Goal: Check status: Check status

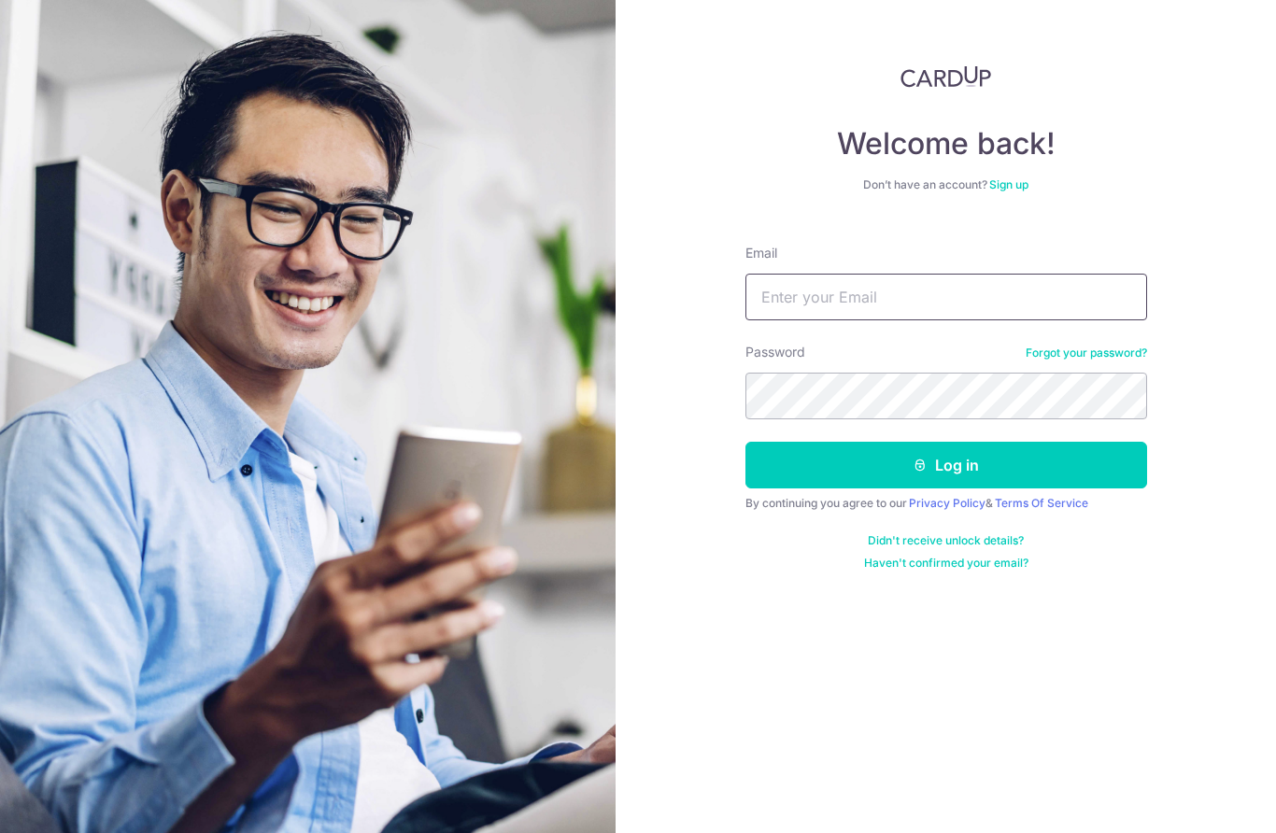
click at [985, 312] on input "Email" at bounding box center [946, 297] width 402 height 47
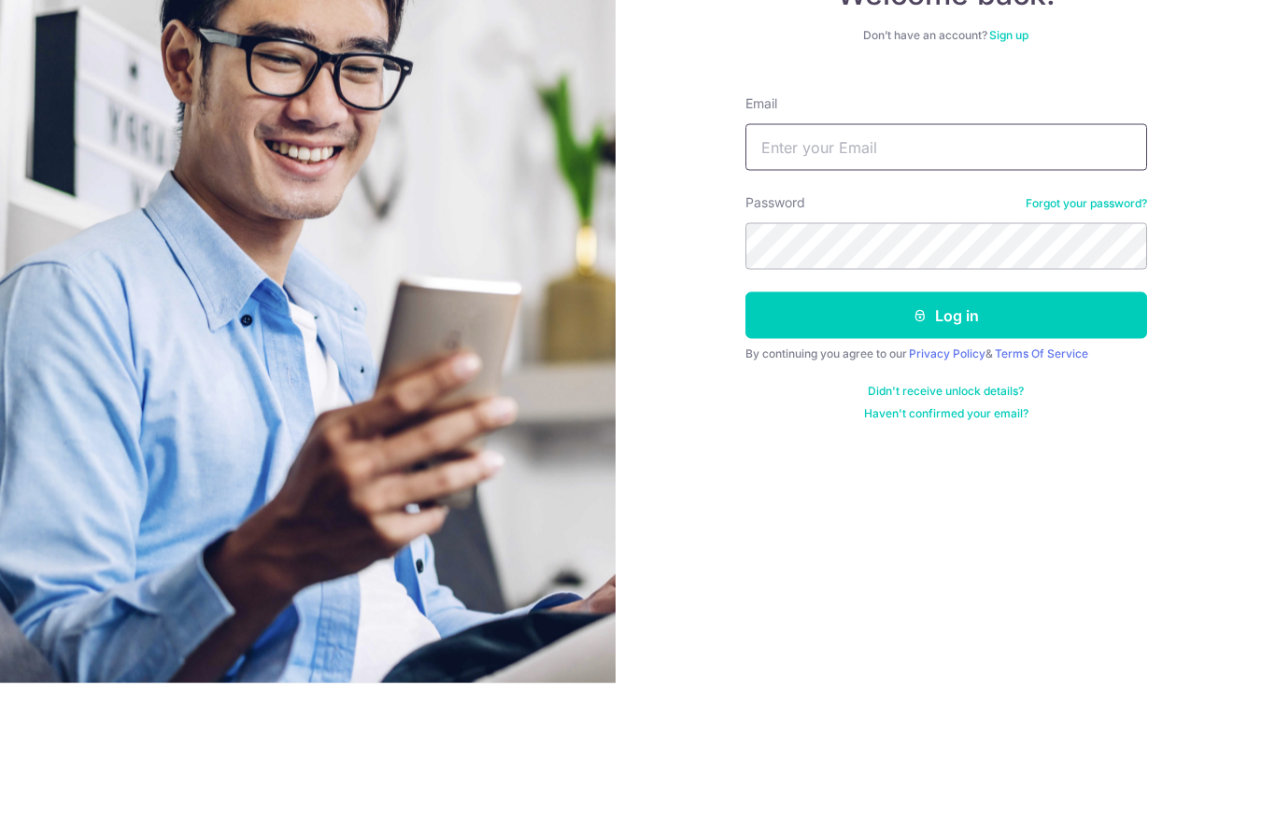
type input "[EMAIL_ADDRESS][DOMAIN_NAME]"
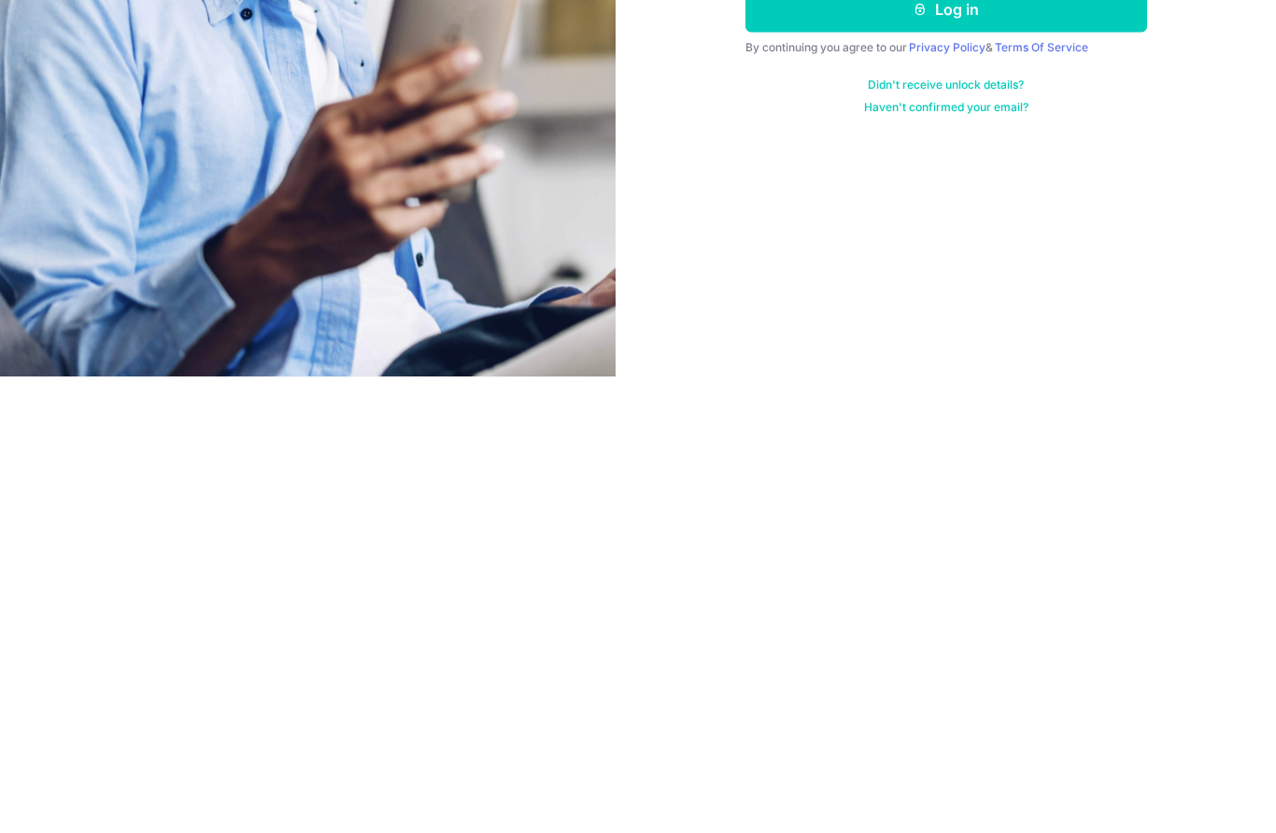
click at [1116, 442] on button "Log in" at bounding box center [946, 465] width 402 height 47
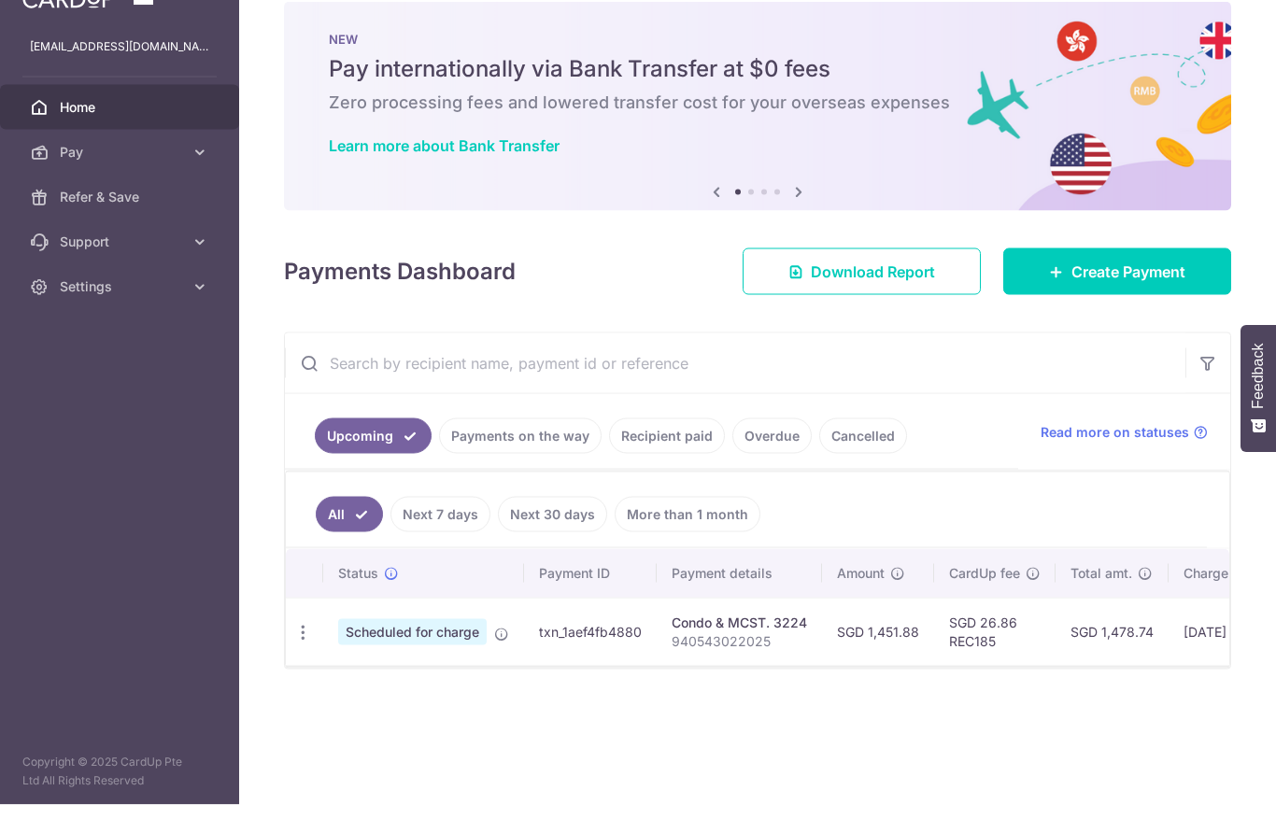
scroll to position [75, 0]
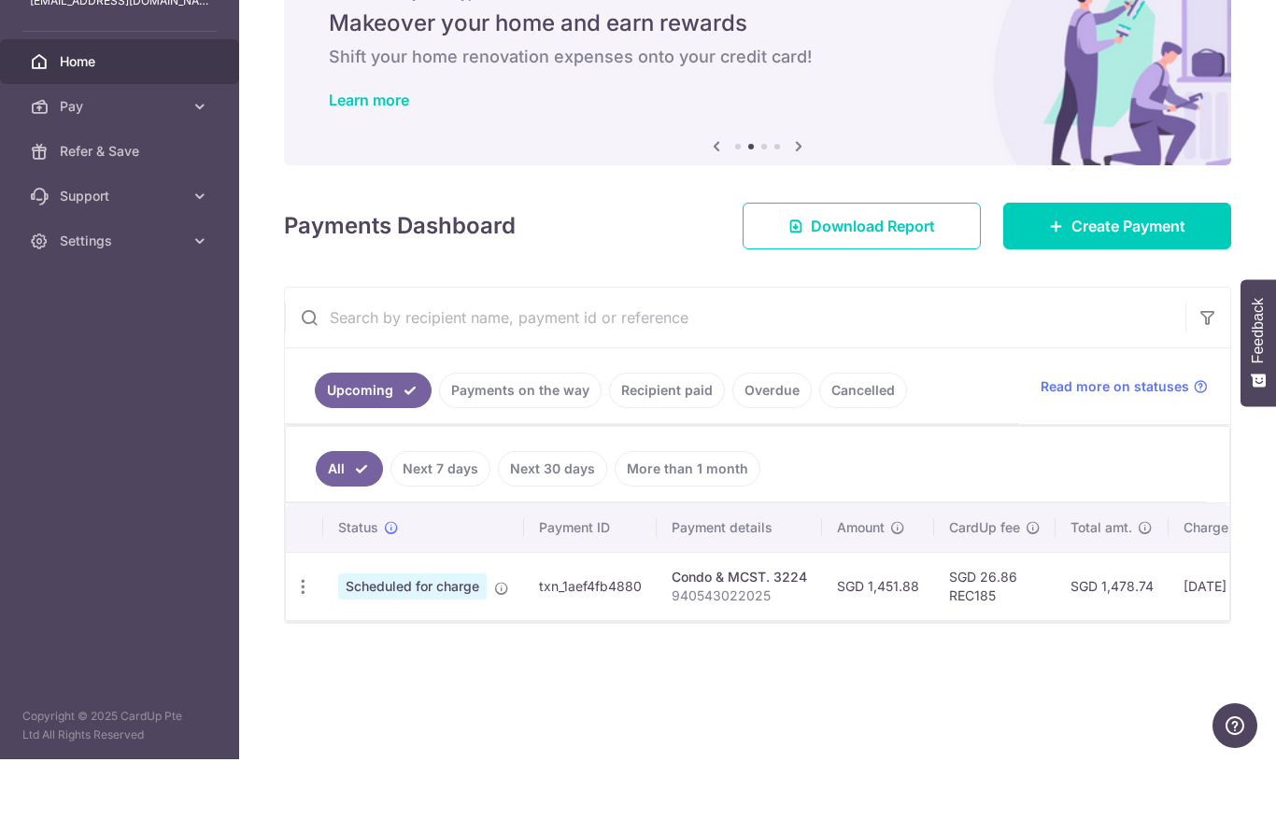
click at [338, 647] on span "Scheduled for charge" at bounding box center [412, 660] width 148 height 26
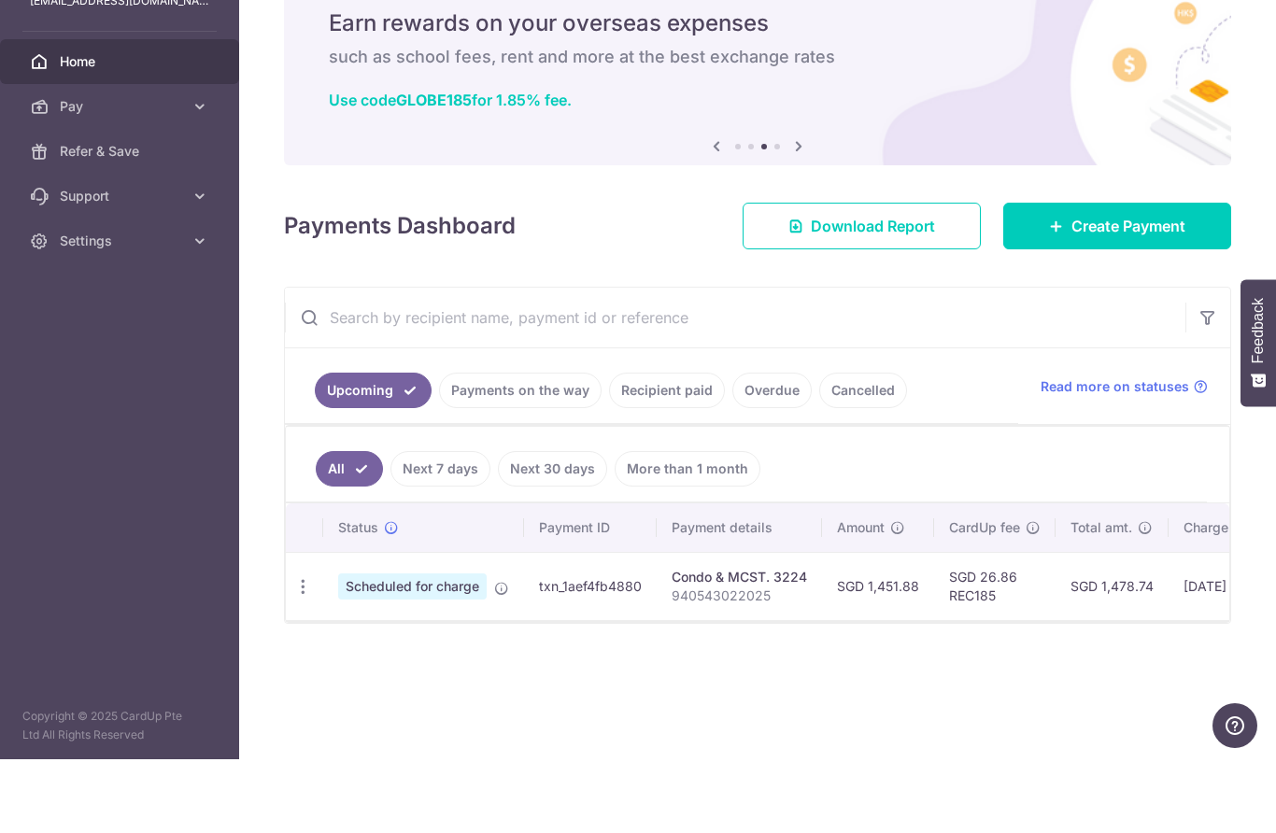
click at [609, 446] on link "Recipient paid" at bounding box center [667, 463] width 116 height 35
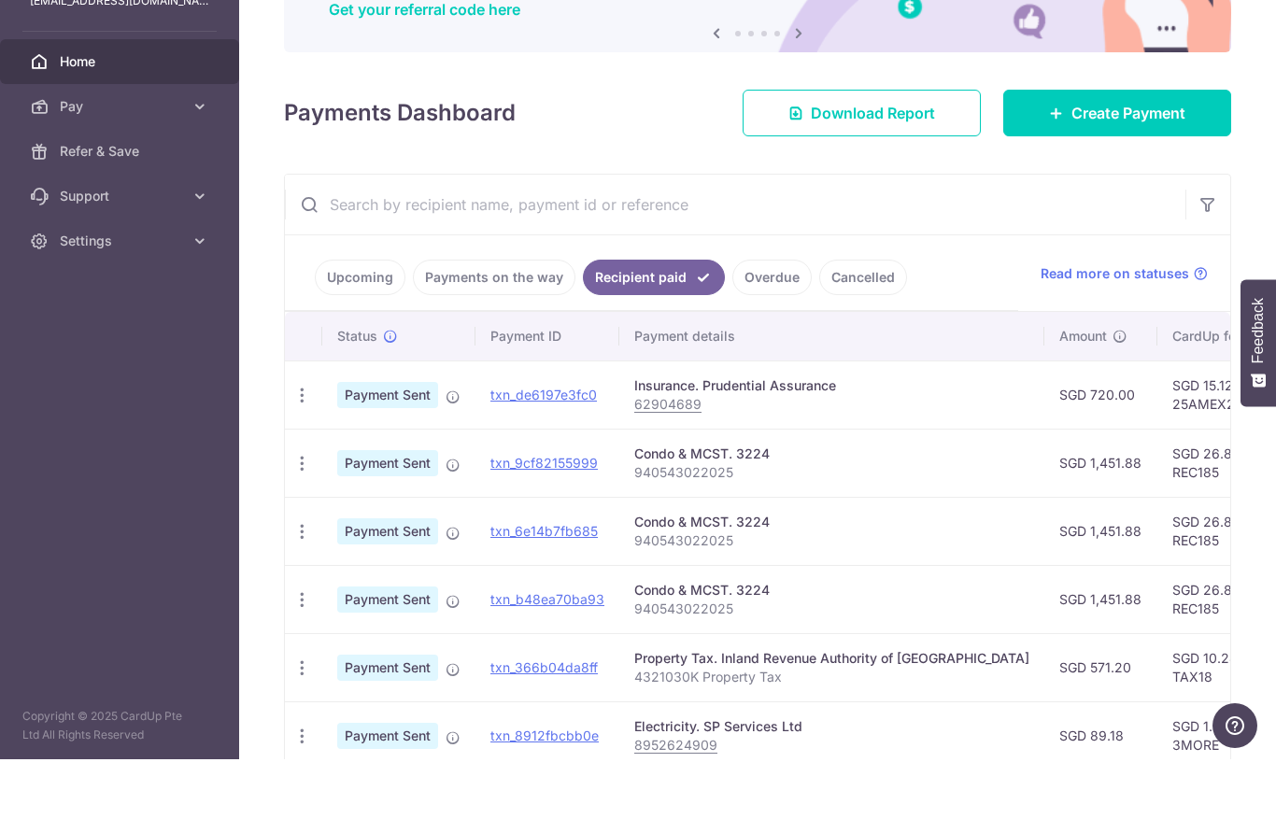
scroll to position [0, 0]
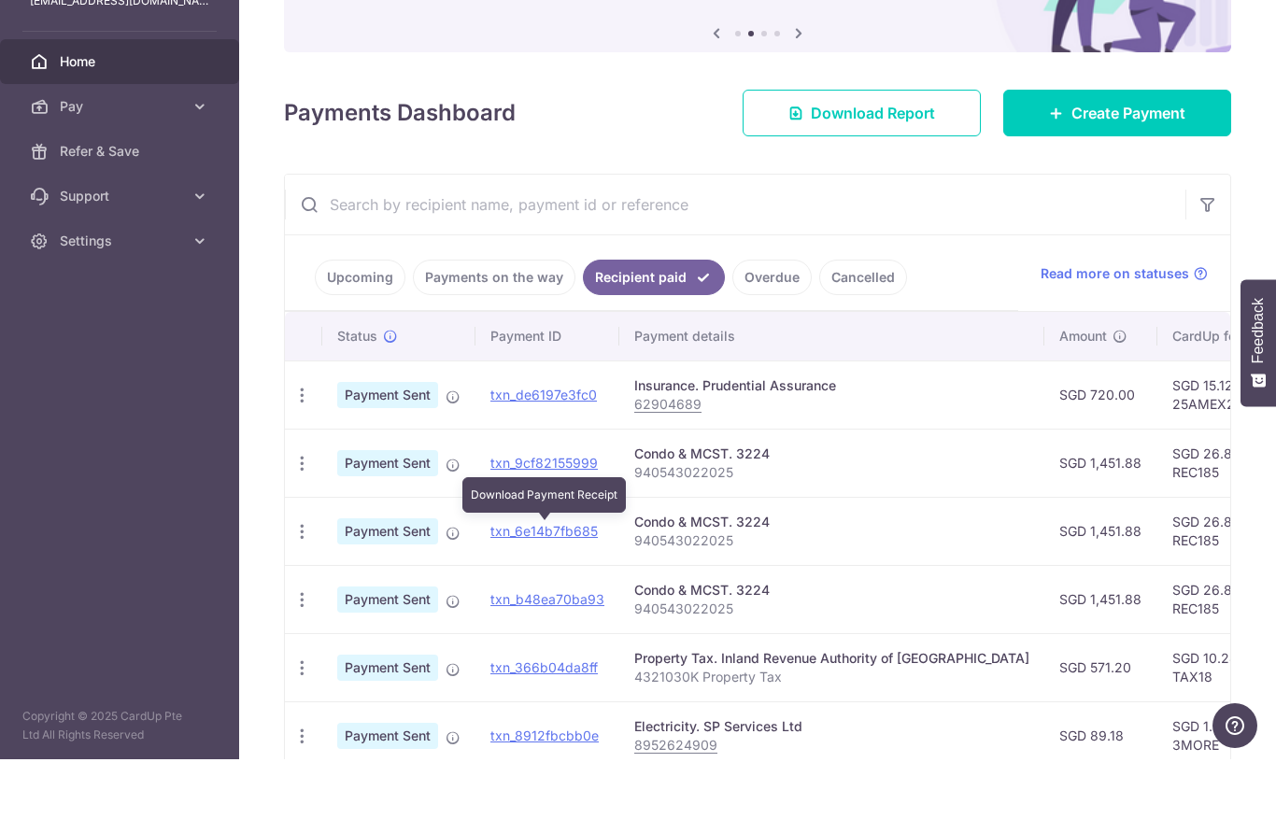
click at [490, 529] on link "txn_9cf82155999" at bounding box center [543, 537] width 107 height 16
click at [337, 524] on span "Payment Sent" at bounding box center [387, 537] width 101 height 26
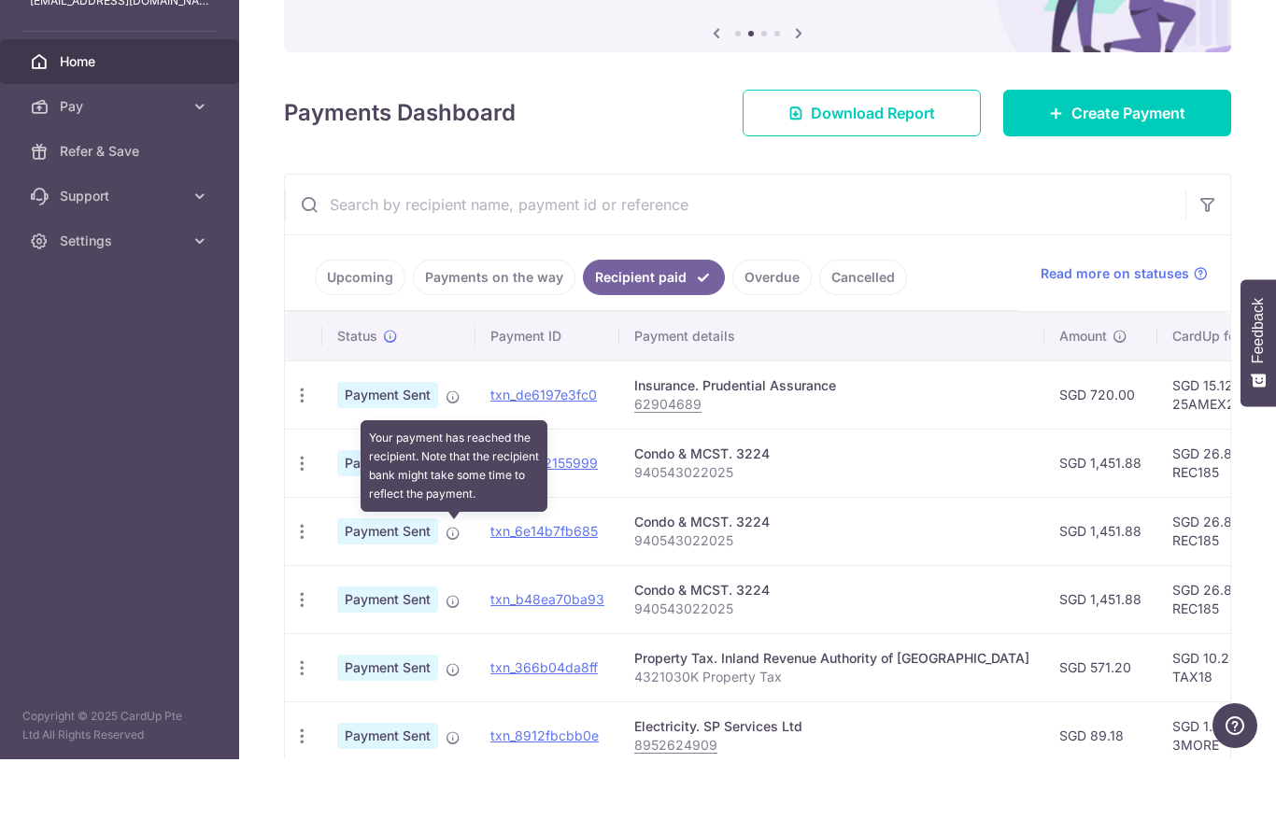
click at [445, 531] on icon at bounding box center [452, 538] width 15 height 15
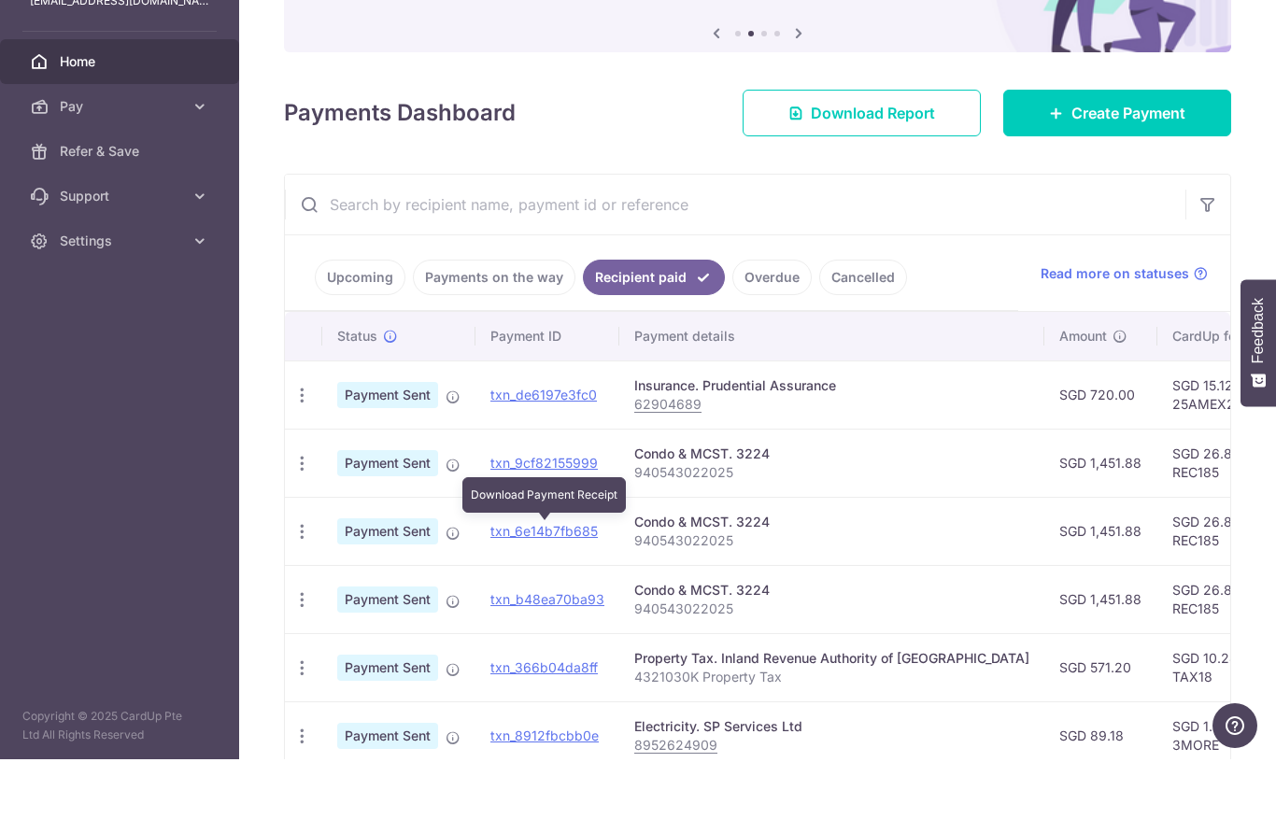
click at [490, 529] on link "txn_9cf82155999" at bounding box center [543, 537] width 107 height 16
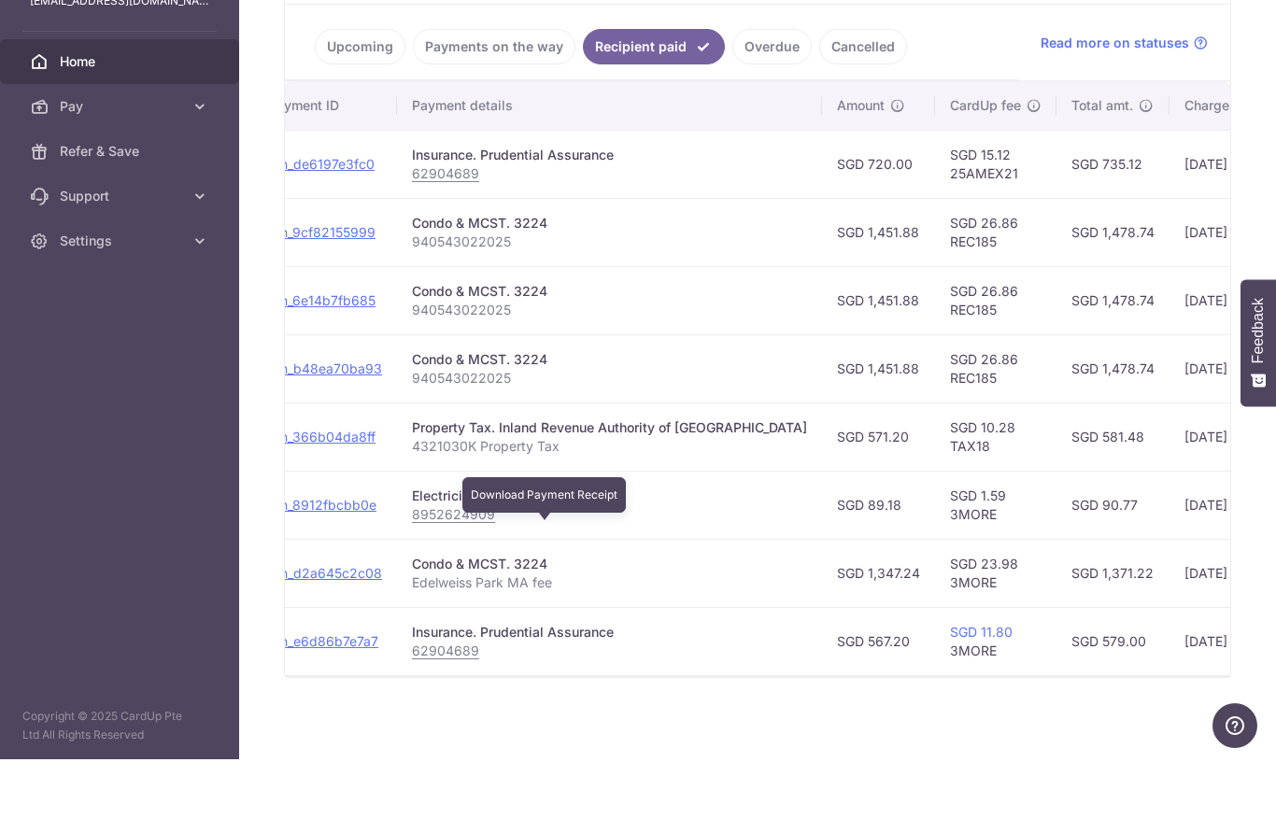
scroll to position [343, 0]
click at [315, 104] on link "Upcoming" at bounding box center [360, 121] width 91 height 35
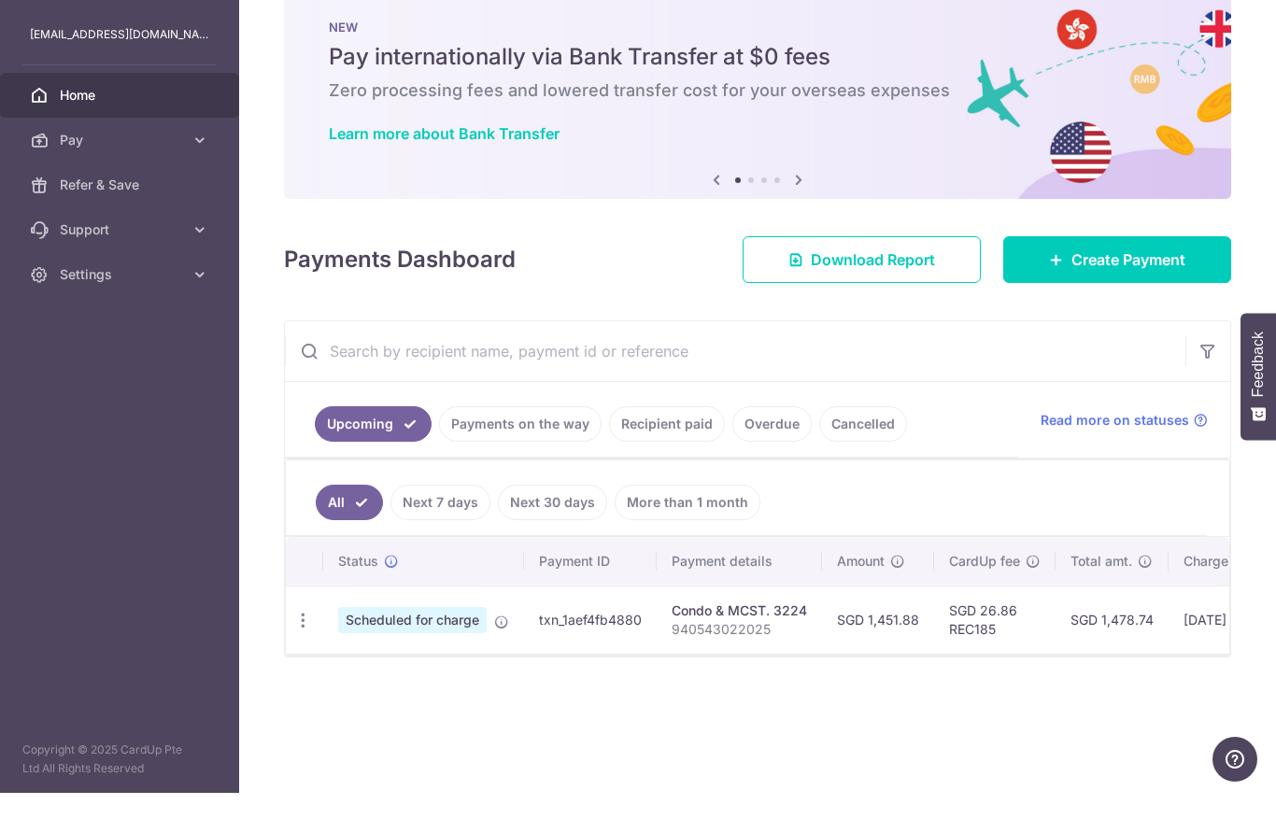
scroll to position [0, 0]
click at [384, 594] on icon at bounding box center [391, 601] width 15 height 15
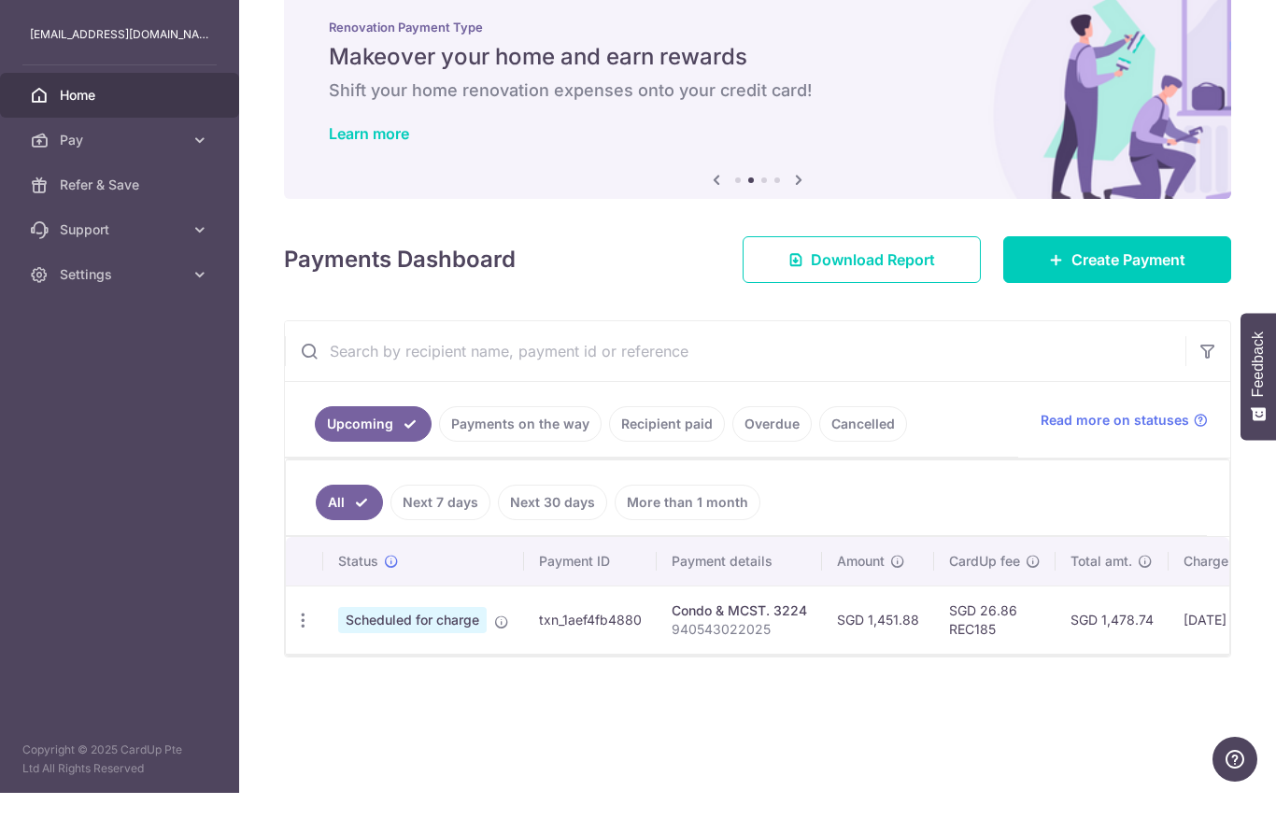
click at [713, 676] on div "× Pause Schedule Pause all future payments in this series Pause just this one p…" at bounding box center [757, 416] width 1037 height 833
click at [439, 446] on link "Payments on the way" at bounding box center [520, 463] width 162 height 35
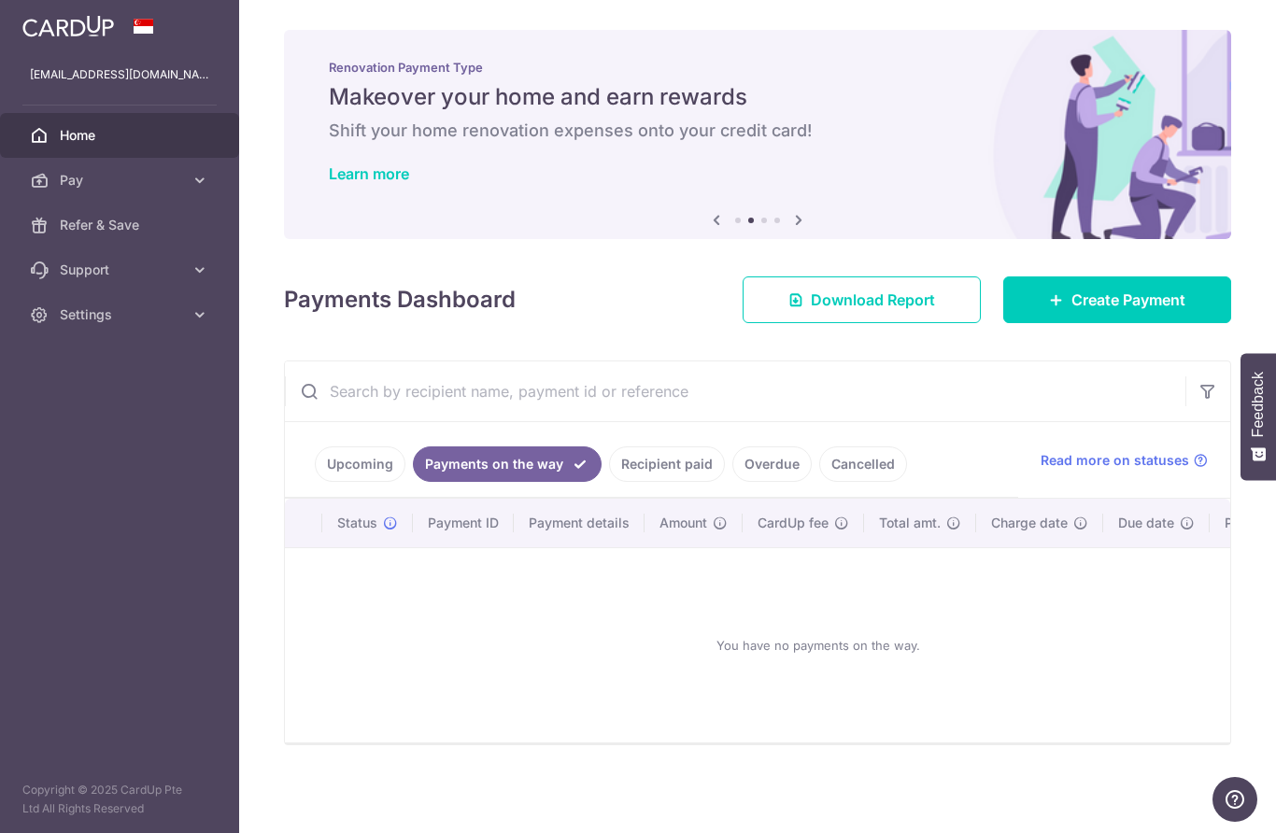
click at [609, 482] on link "Recipient paid" at bounding box center [667, 463] width 116 height 35
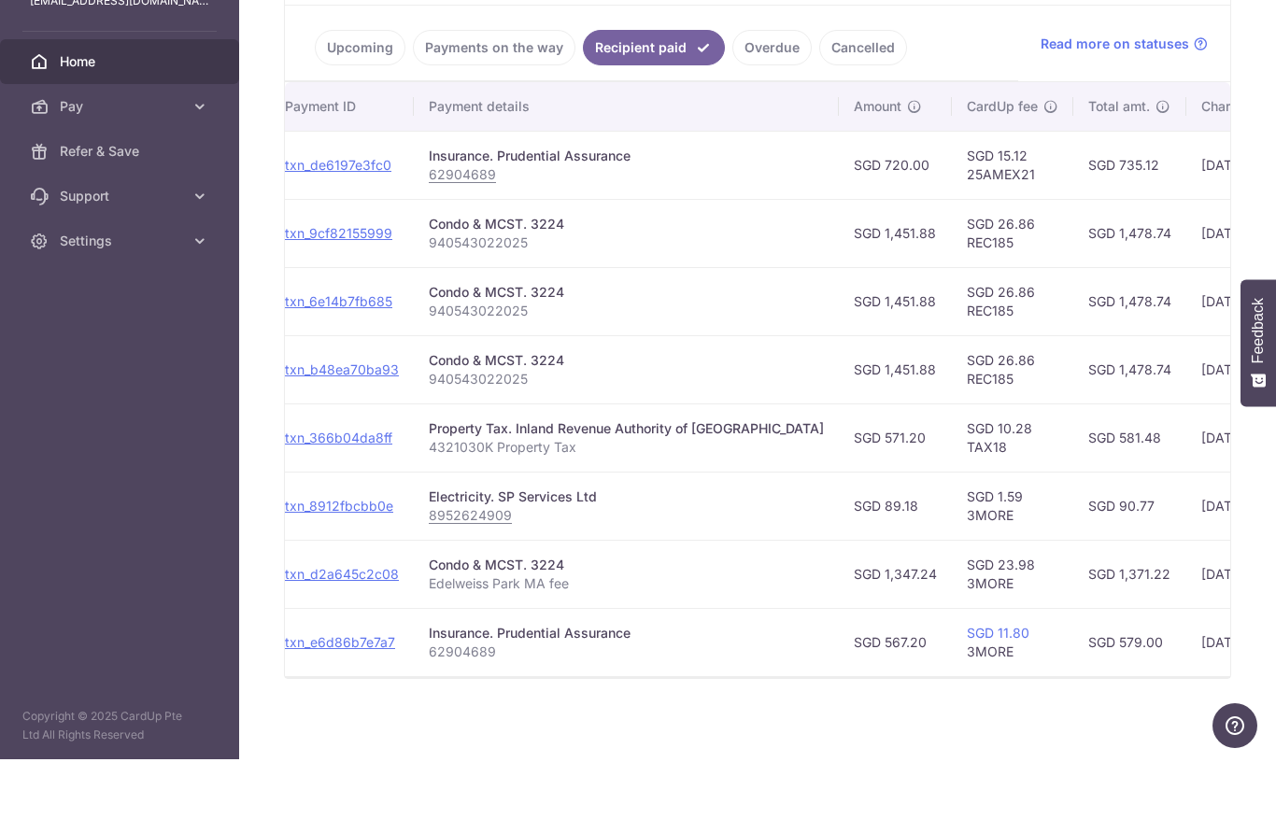
scroll to position [0, 206]
